Goal: Transaction & Acquisition: Purchase product/service

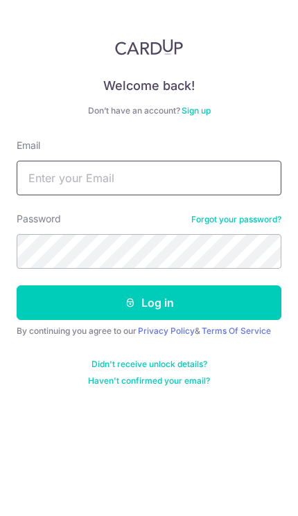
click at [205, 179] on input "Email" at bounding box center [149, 178] width 264 height 35
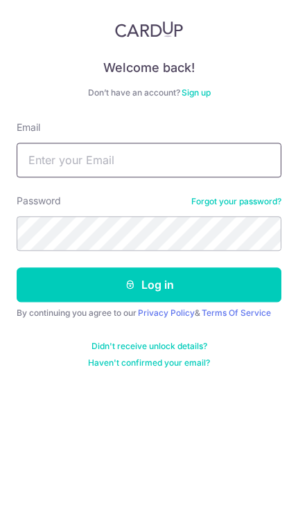
type input "[EMAIL_ADDRESS][DOMAIN_NAME]"
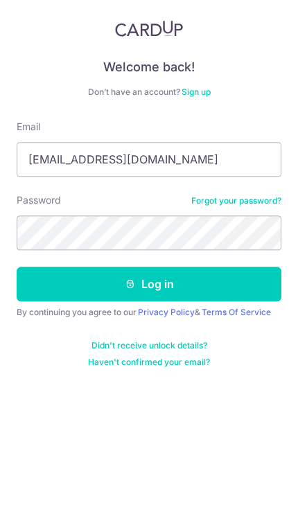
click at [213, 258] on form "Email niinatran@hotmail.com Password Forgot your password? Log in By continuing…" at bounding box center [149, 262] width 264 height 248
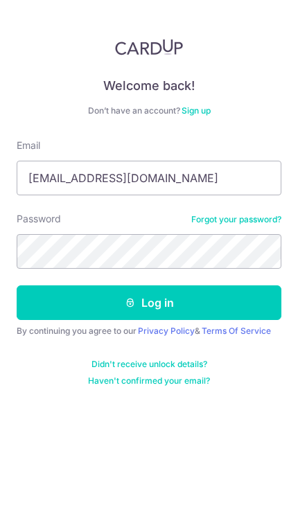
click at [225, 285] on button "Log in" at bounding box center [149, 302] width 264 height 35
click at [230, 285] on button "Log in" at bounding box center [149, 302] width 264 height 35
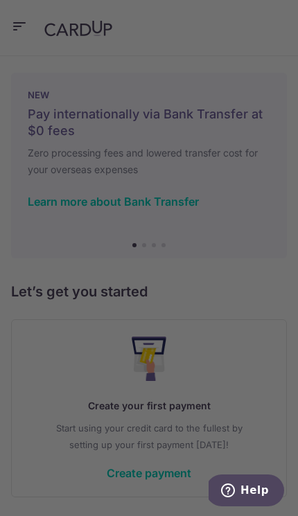
click at [292, 21] on div at bounding box center [150, 260] width 300 height 521
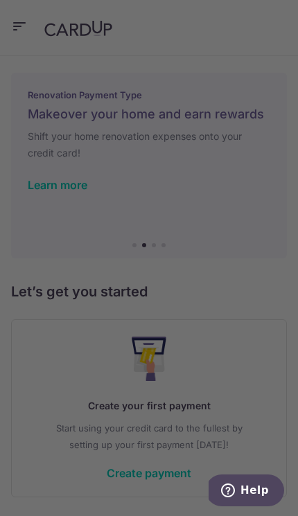
click at [291, 24] on div at bounding box center [150, 260] width 300 height 521
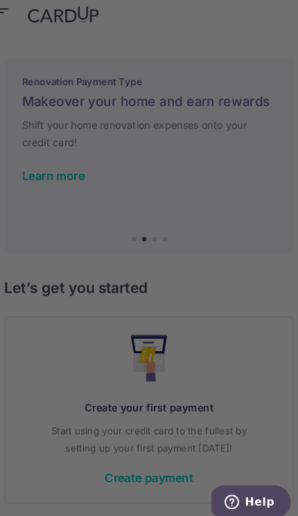
click at [285, 12] on html "niinatran@hotmail.com Home Pay Payments Recipients Cards Refer & Save Support F…" at bounding box center [149, 258] width 298 height 516
click at [273, 1] on div at bounding box center [150, 260] width 300 height 521
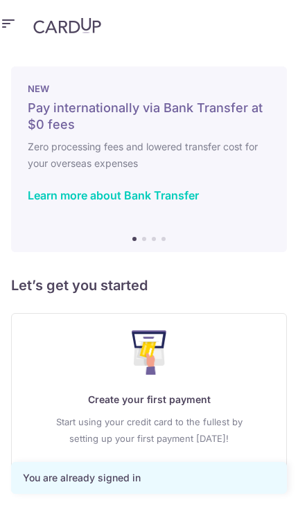
click at [210, 276] on h5 "Let’s get you started" at bounding box center [149, 285] width 276 height 22
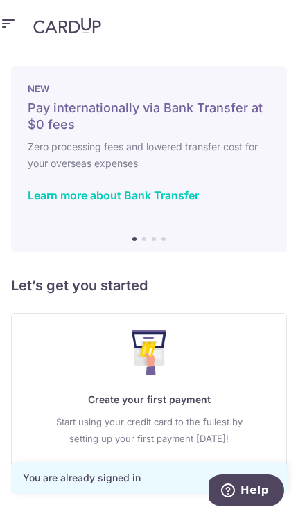
click at [145, 460] on link "Create payment" at bounding box center [149, 467] width 84 height 14
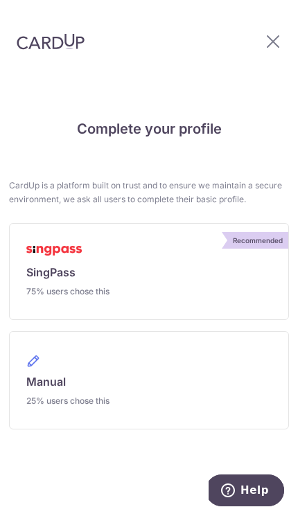
click at [48, 285] on link "Recommended SingPass 75% users chose this" at bounding box center [149, 271] width 280 height 97
click at [75, 246] on img at bounding box center [53, 251] width 55 height 10
click at [73, 269] on span "SingPass" at bounding box center [50, 272] width 49 height 17
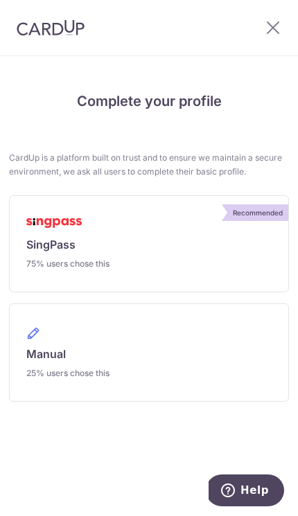
click at [57, 355] on span "Manual" at bounding box center [45, 353] width 39 height 17
click at [58, 357] on span "Manual" at bounding box center [45, 353] width 39 height 17
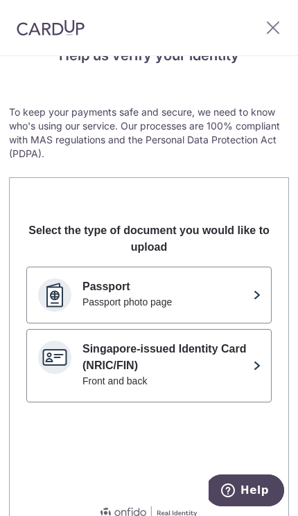
scroll to position [44, 0]
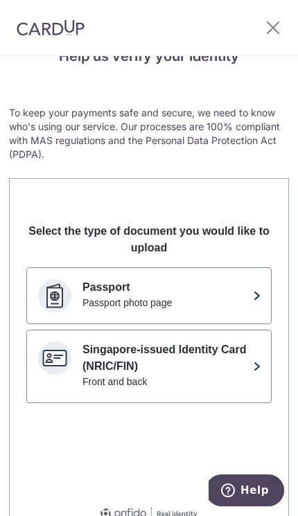
click at [73, 294] on button "Passport Passport photo page" at bounding box center [148, 295] width 245 height 57
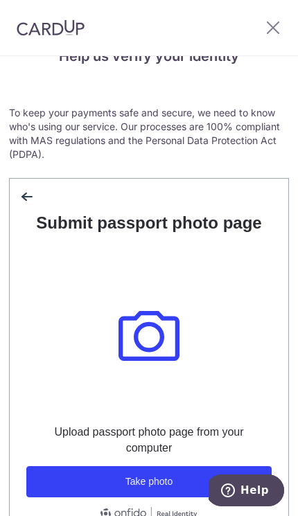
click at [66, 496] on button "Take photo" at bounding box center [148, 481] width 245 height 31
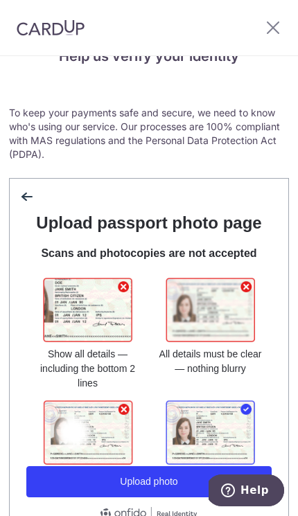
click at [83, 477] on button "Upload photo" at bounding box center [148, 481] width 245 height 31
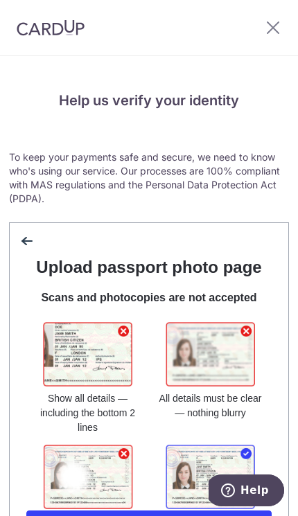
click at [250, 5] on div at bounding box center [129, 27] width 259 height 55
click at [280, 26] on icon at bounding box center [272, 27] width 17 height 17
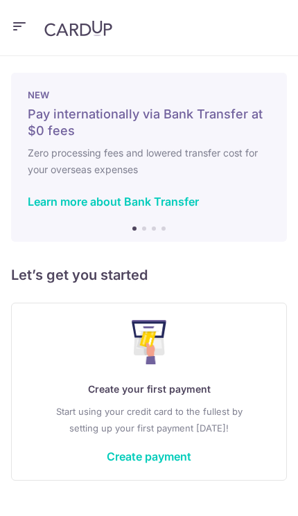
click at [40, 11] on header at bounding box center [149, 28] width 298 height 56
click at [25, 22] on icon "button" at bounding box center [19, 26] width 17 height 17
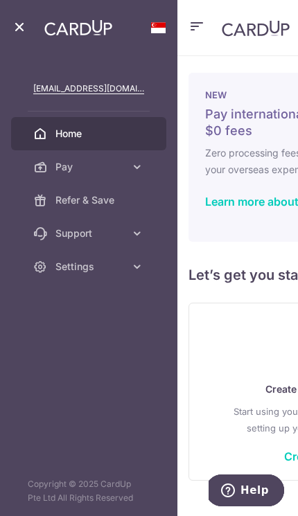
click at [174, 21] on aside "niinatran@hotmail.com Home Pay Payments Recipients Cards Refer & Save Support F…" at bounding box center [88, 258] width 177 height 516
click at [154, 33] on span at bounding box center [158, 27] width 17 height 11
click at [32, 16] on div at bounding box center [88, 27] width 155 height 55
click at [27, 19] on icon "button" at bounding box center [19, 26] width 17 height 17
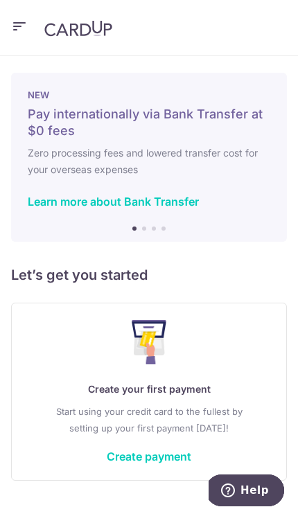
click at [26, 24] on icon "button" at bounding box center [19, 26] width 17 height 17
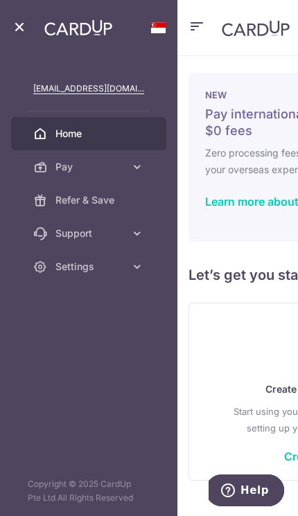
click at [93, 278] on link "Settings" at bounding box center [88, 266] width 155 height 33
click at [78, 304] on span "Account" at bounding box center [99, 300] width 89 height 14
click at [82, 298] on span "Account" at bounding box center [99, 300] width 89 height 14
click at [74, 298] on span "Account" at bounding box center [99, 300] width 89 height 14
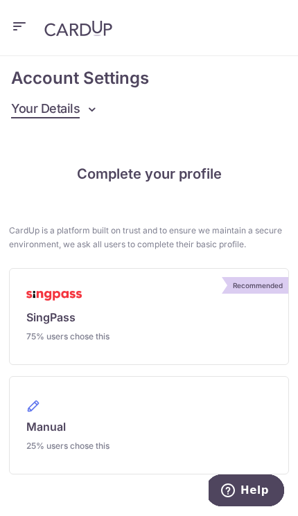
click at [23, 135] on div "Complete your profile CardUp is a platform built on trust and to ensure we main…" at bounding box center [149, 345] width 298 height 432
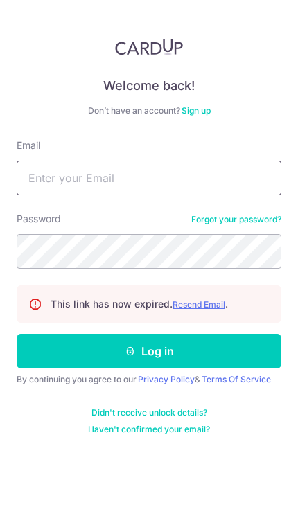
click at [236, 194] on input "Email" at bounding box center [149, 178] width 264 height 35
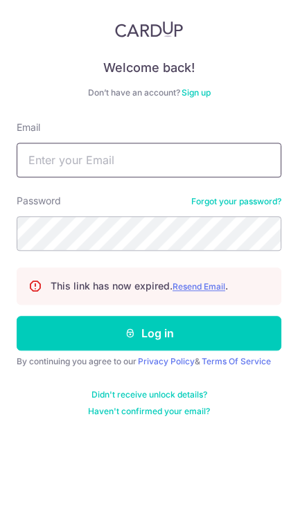
type input "[EMAIL_ADDRESS][DOMAIN_NAME]"
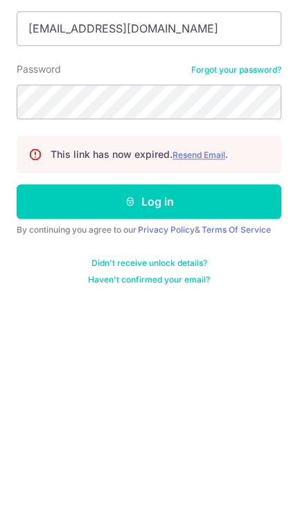
click at [208, 334] on button "Log in" at bounding box center [149, 351] width 264 height 35
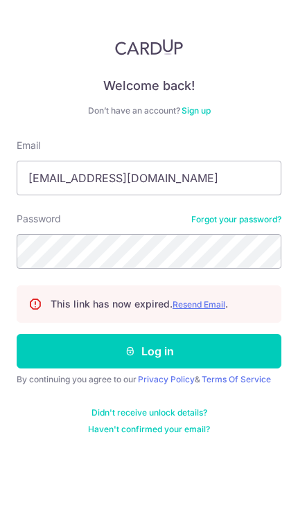
click at [213, 285] on div "This link has now expired. Resend Email ." at bounding box center [149, 303] width 264 height 37
click at [190, 334] on button "Log in" at bounding box center [149, 351] width 264 height 35
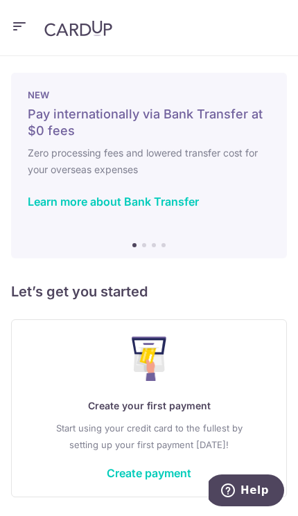
click at [169, 458] on div "Create your first payment Start using your credit card to the fullest by settin…" at bounding box center [148, 407] width 241 height 143
click at [170, 458] on div "Create your first payment Start using your credit card to the fullest by settin…" at bounding box center [148, 407] width 241 height 143
click at [169, 467] on link "Create payment" at bounding box center [149, 473] width 84 height 14
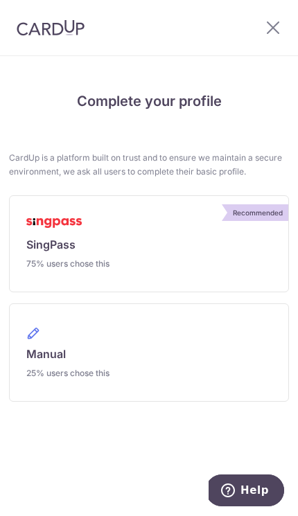
click at [276, 24] on icon at bounding box center [272, 27] width 17 height 17
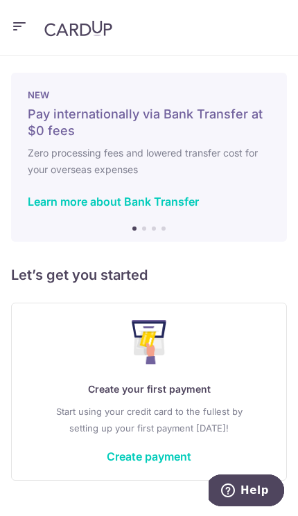
click at [181, 206] on link "Learn more about Bank Transfer" at bounding box center [113, 202] width 171 height 14
